Goal: Browse casually

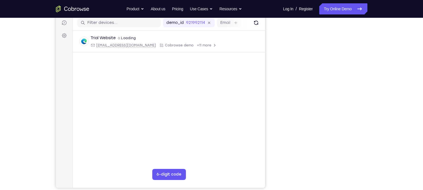
scroll to position [70, 0]
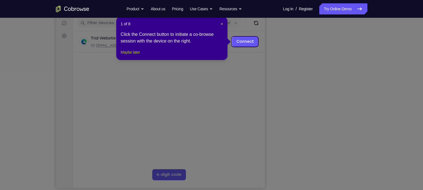
click at [130, 56] on button "Maybe later" at bounding box center [130, 52] width 19 height 7
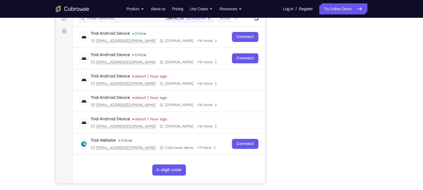
scroll to position [56, 0]
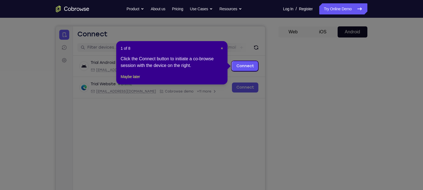
click at [131, 78] on div "1 of 8 × Click the Connect button to initiate a co-browse session with the devi…" at bounding box center [171, 62] width 111 height 43
click at [135, 80] on button "Maybe later" at bounding box center [130, 76] width 19 height 7
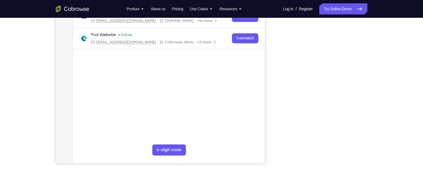
scroll to position [95, 0]
drag, startPoint x: 281, startPoint y: 24, endPoint x: 272, endPoint y: 118, distance: 95.2
click at [272, 118] on div "Your Support Agent Your Customer Web iOS Android" at bounding box center [211, 60] width 311 height 205
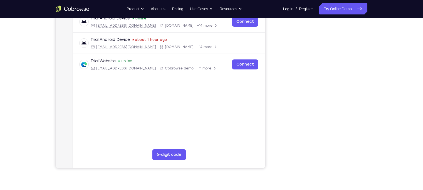
scroll to position [91, 0]
drag, startPoint x: 310, startPoint y: 14, endPoint x: 366, endPoint y: 120, distance: 120.1
click at [366, 120] on div at bounding box center [322, 82] width 89 height 171
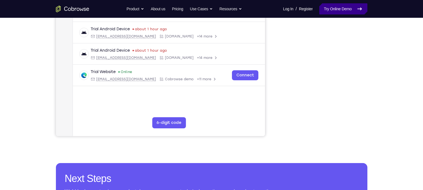
scroll to position [123, 0]
